Goal: Task Accomplishment & Management: Manage account settings

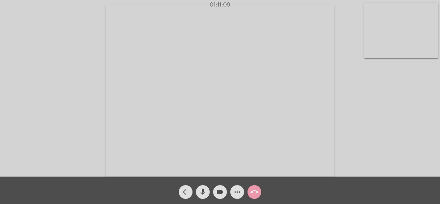
click at [255, 195] on mat-icon "call_end" at bounding box center [254, 192] width 8 height 8
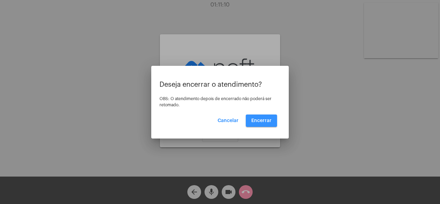
click at [268, 120] on span "Encerrar" at bounding box center [261, 121] width 20 height 5
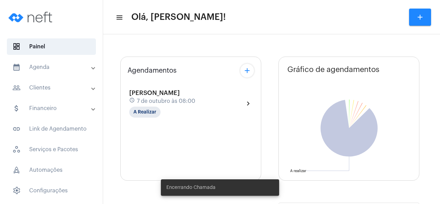
type input "[URL][DOMAIN_NAME]"
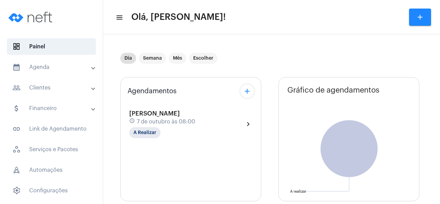
click at [195, 120] on div "schedule [DATE] 08:00" at bounding box center [162, 122] width 66 height 8
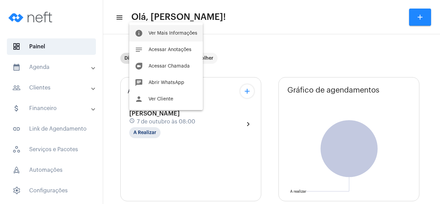
click at [180, 37] on button "info Ver Mais Informações" at bounding box center [166, 33] width 74 height 16
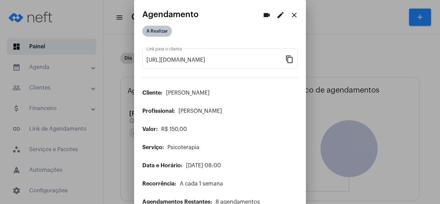
click at [162, 33] on mat-chip "A Realizar" at bounding box center [157, 31] width 30 height 11
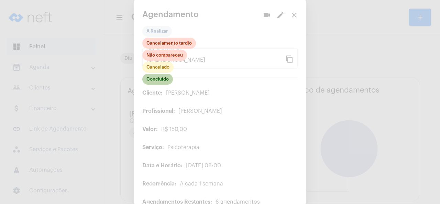
click at [160, 78] on mat-chip "Concluído" at bounding box center [157, 79] width 31 height 11
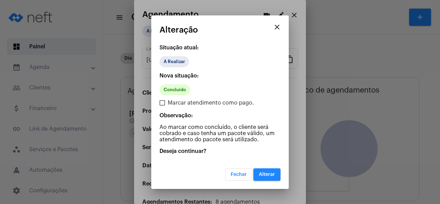
click at [264, 173] on span "Alterar" at bounding box center [267, 175] width 16 height 5
